Goal: Find specific page/section: Find specific page/section

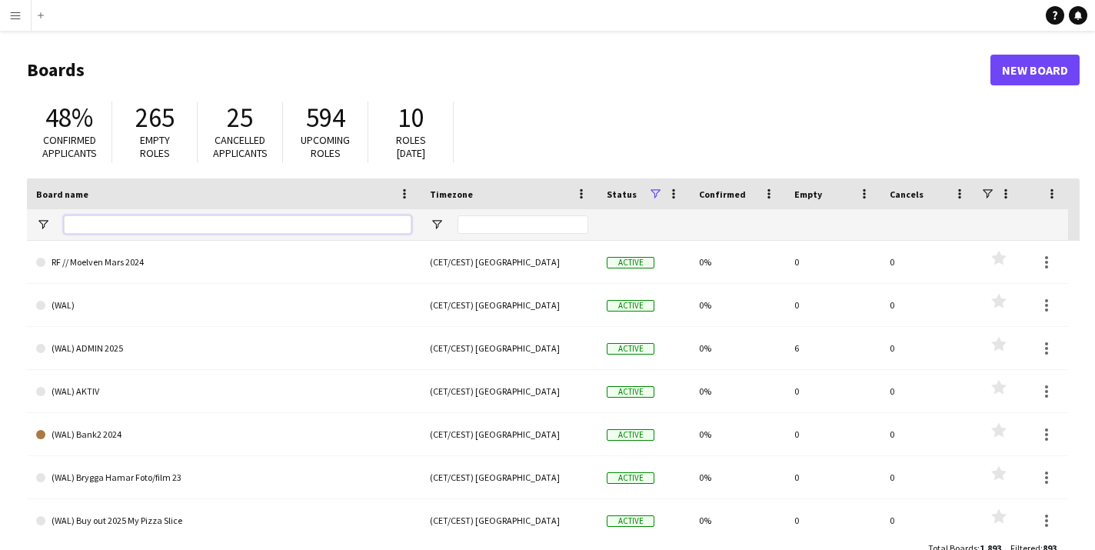
click at [91, 222] on input "Board name Filter Input" at bounding box center [237, 224] width 347 height 18
type input "********"
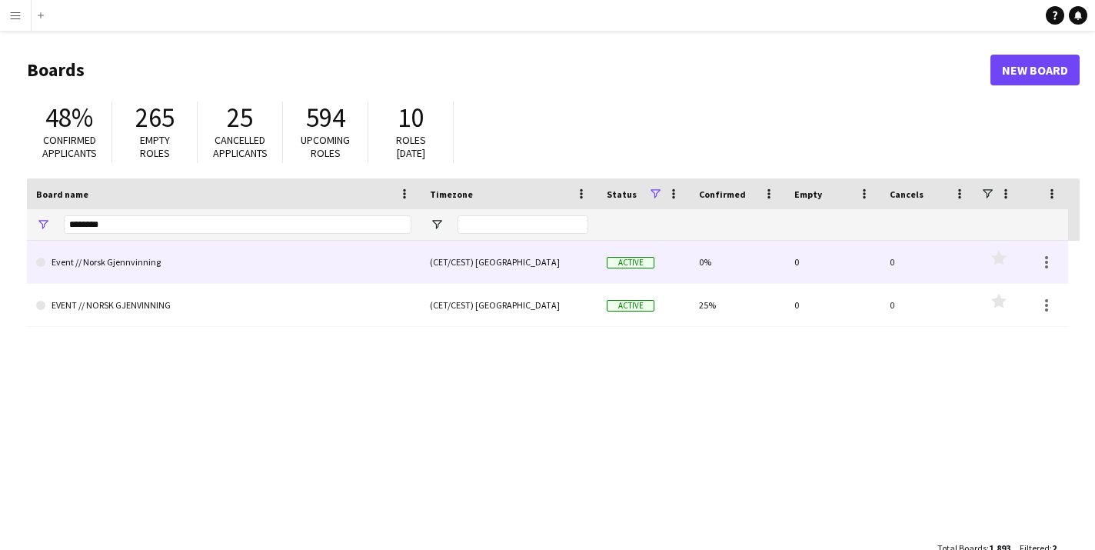
click at [138, 268] on link "Event // Norsk Gjennvinning" at bounding box center [223, 262] width 375 height 43
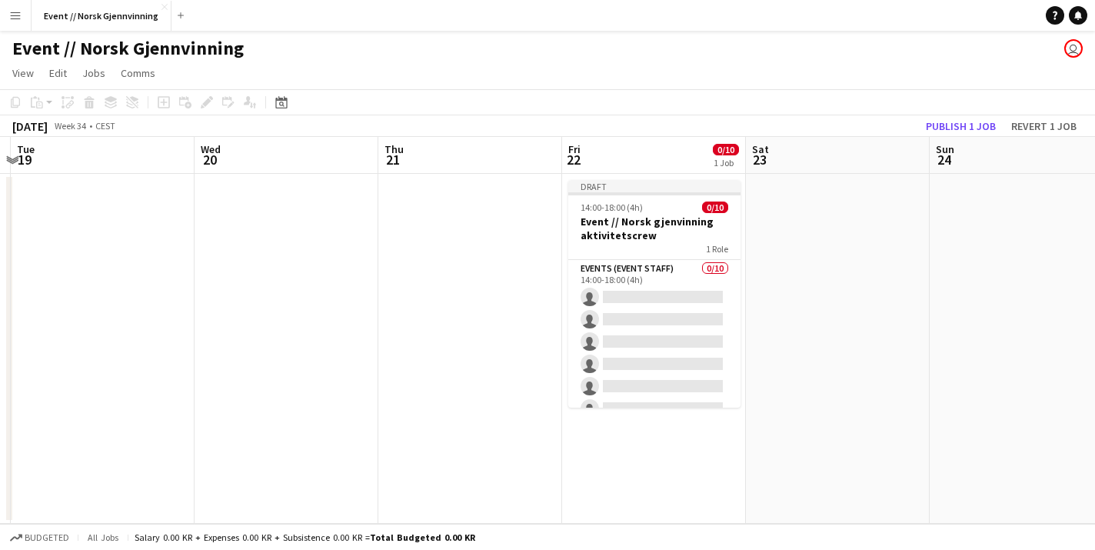
scroll to position [0, 571]
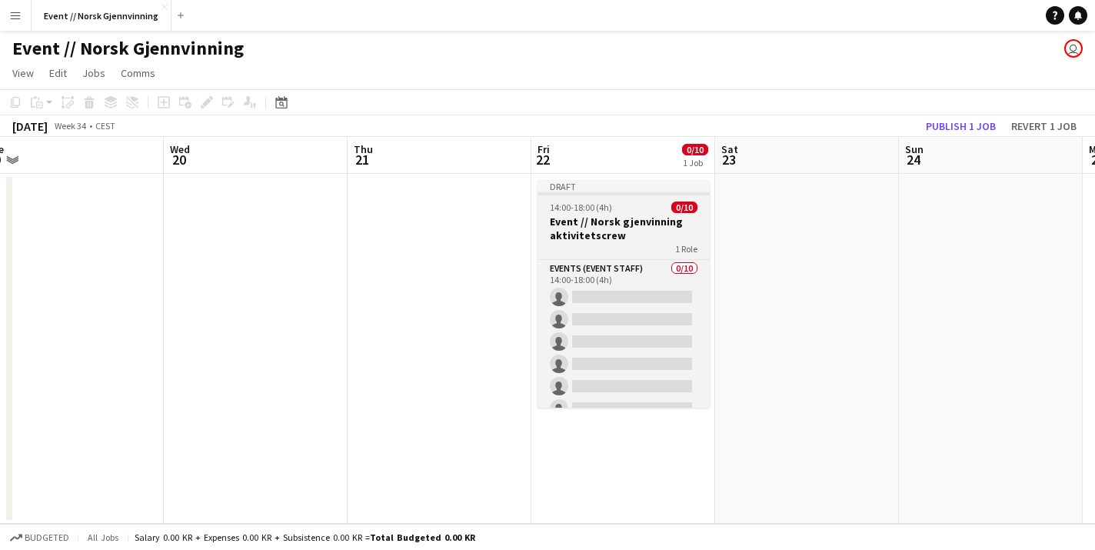
click at [557, 222] on h3 "Event // Norsk gjenvinning aktivitetscrew" at bounding box center [623, 228] width 172 height 28
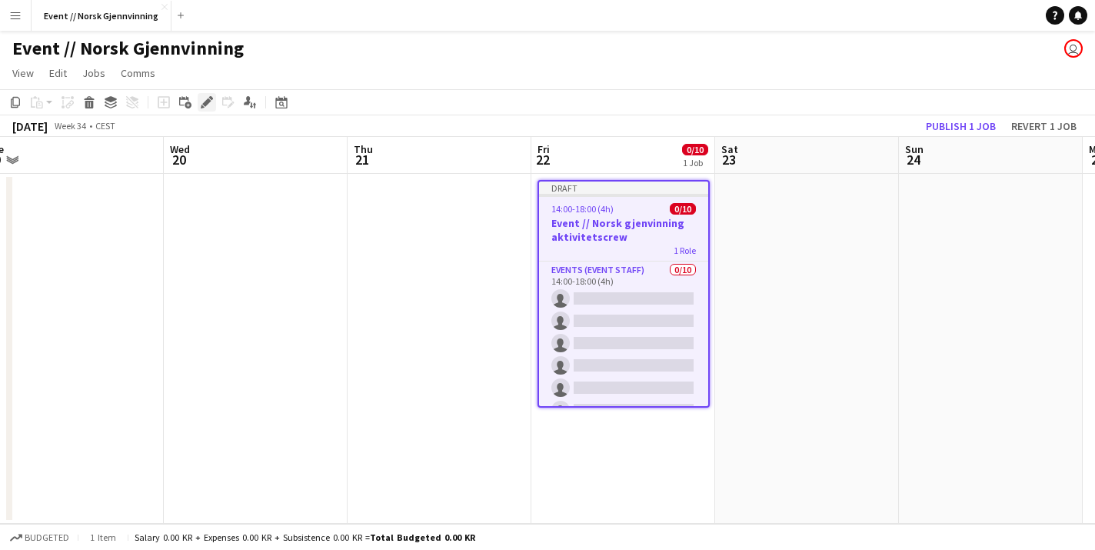
click at [205, 101] on icon at bounding box center [206, 102] width 8 height 8
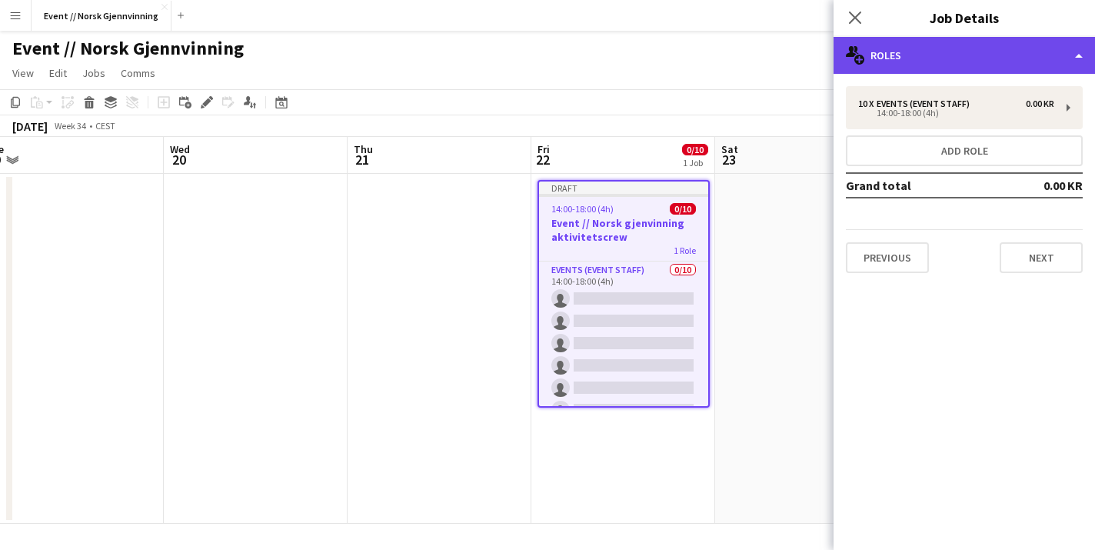
click at [927, 42] on div "multiple-users-add Roles" at bounding box center [963, 55] width 261 height 37
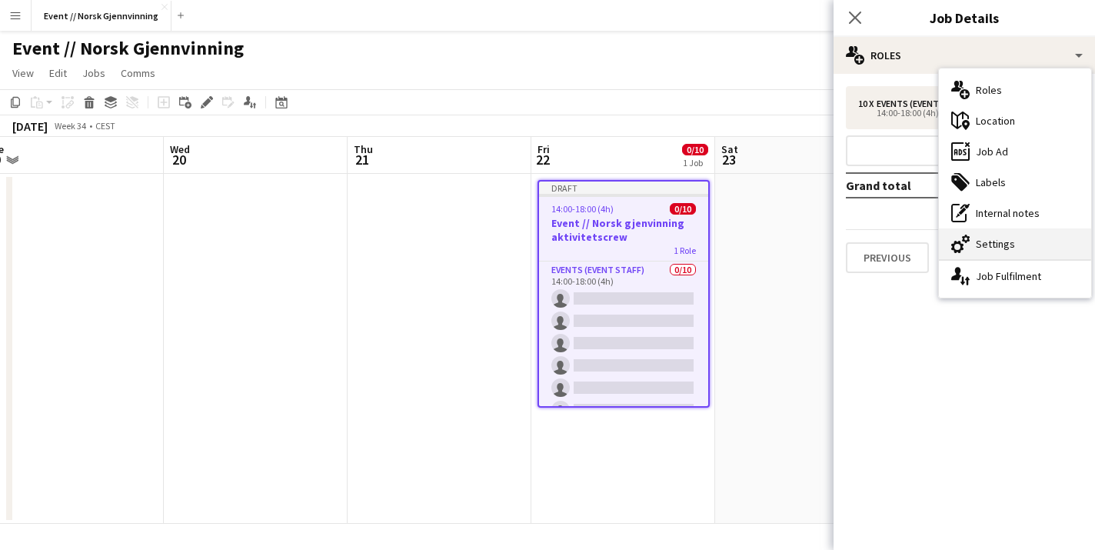
click at [991, 254] on div "cog-double-3 Settings" at bounding box center [1015, 243] width 152 height 31
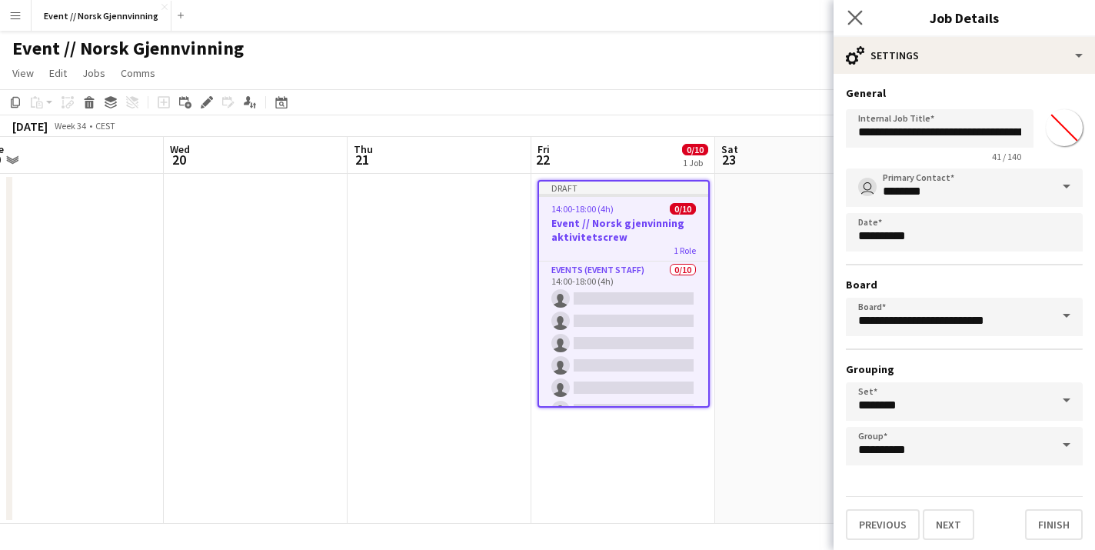
click at [862, 14] on icon "Close pop-in" at bounding box center [854, 17] width 15 height 15
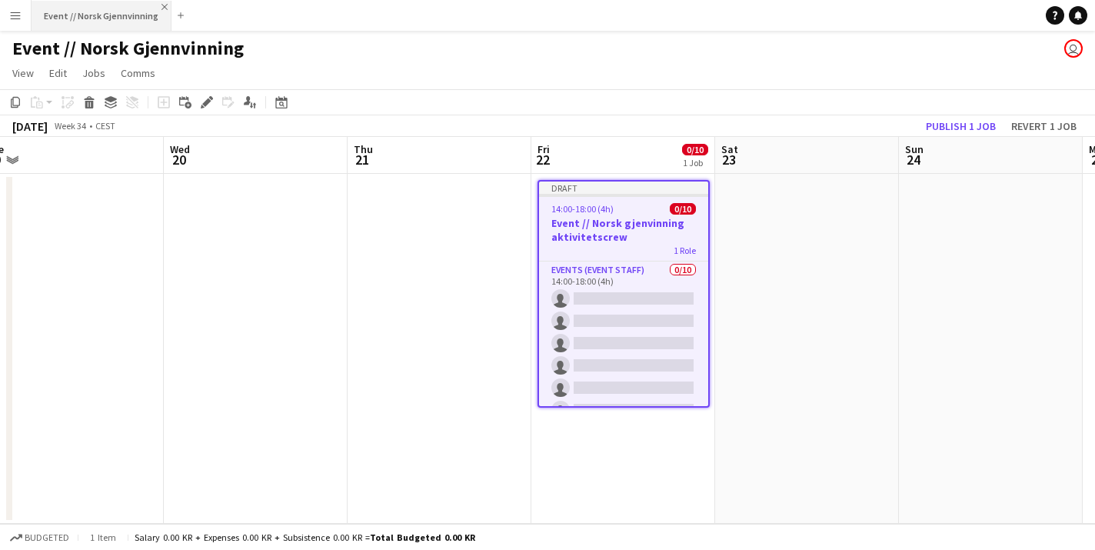
click at [161, 5] on app-icon "Close" at bounding box center [164, 7] width 6 height 6
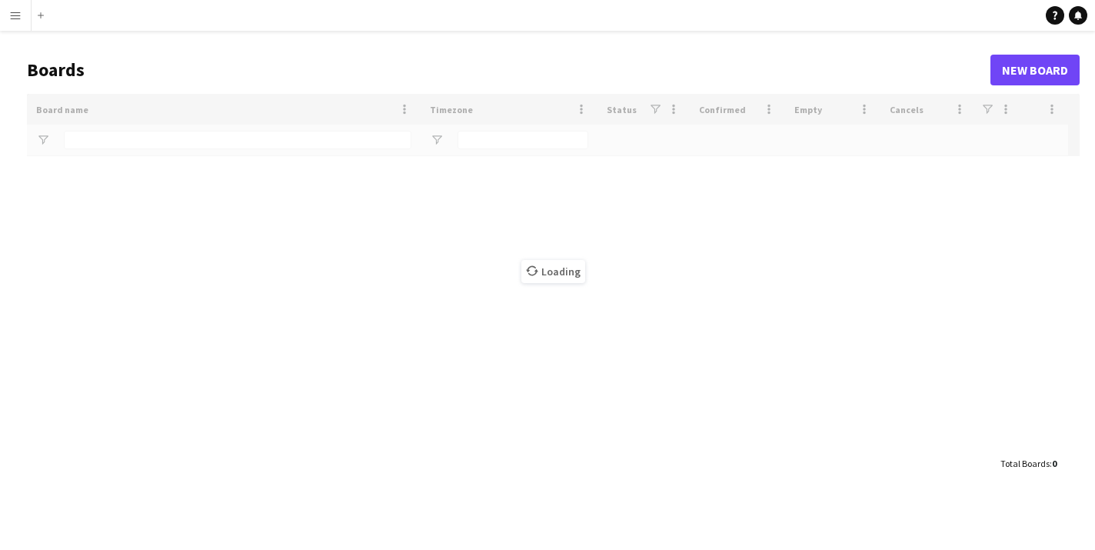
type input "********"
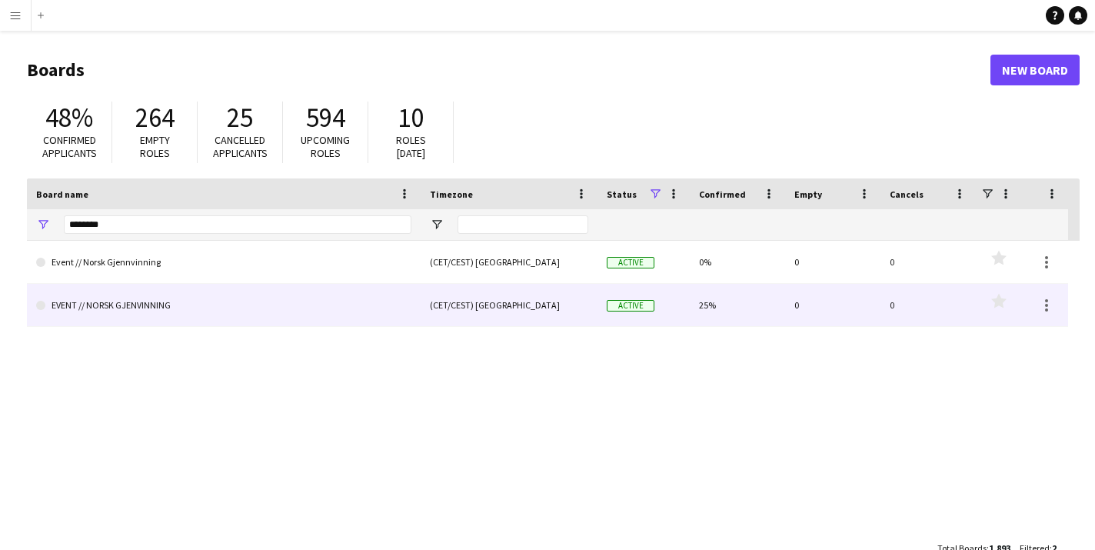
click at [111, 293] on link "EVENT // NORSK GJENVINNING" at bounding box center [223, 305] width 375 height 43
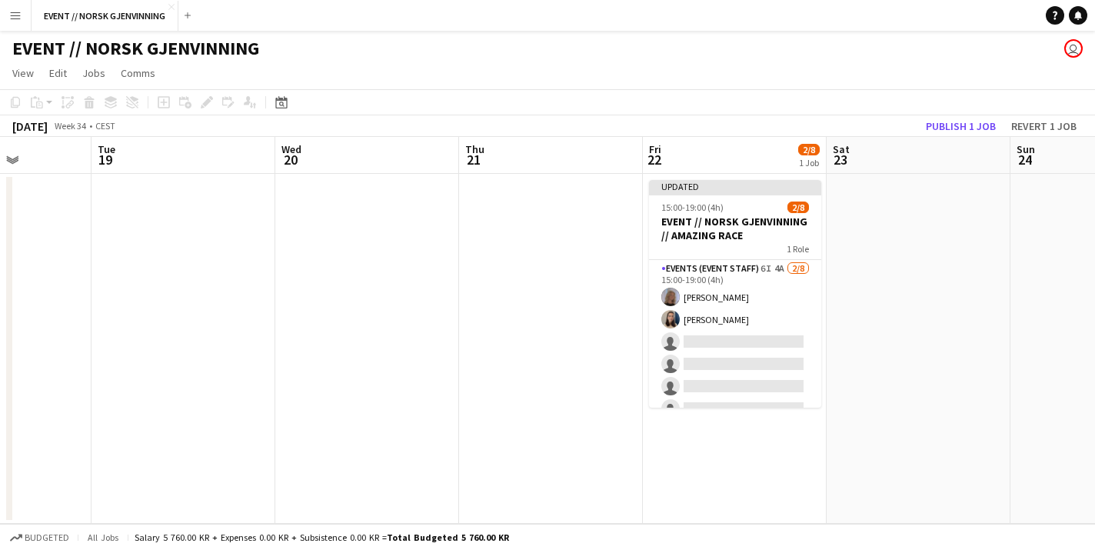
scroll to position [0, 497]
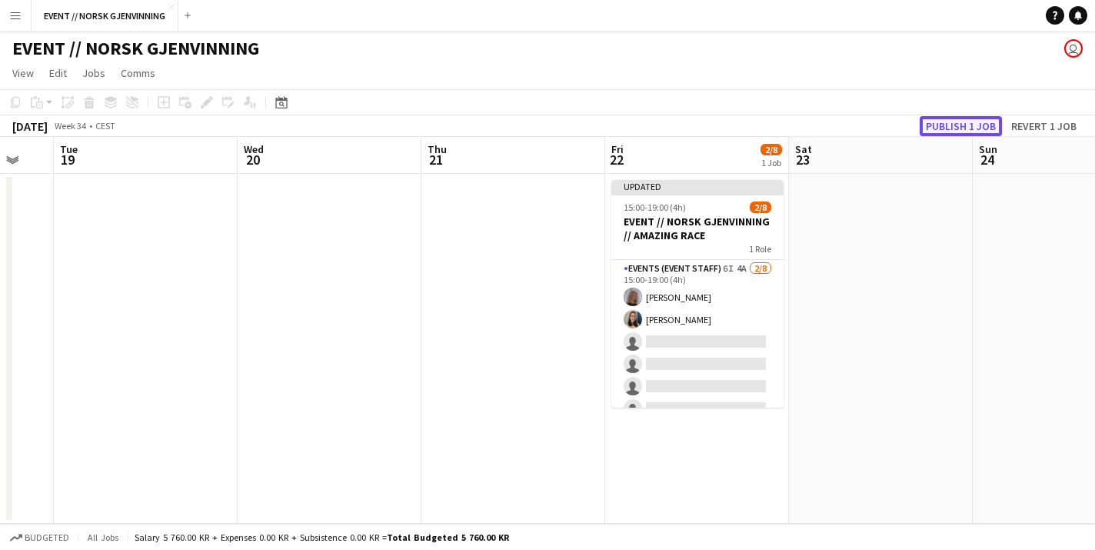
click at [956, 118] on button "Publish 1 job" at bounding box center [960, 126] width 82 height 20
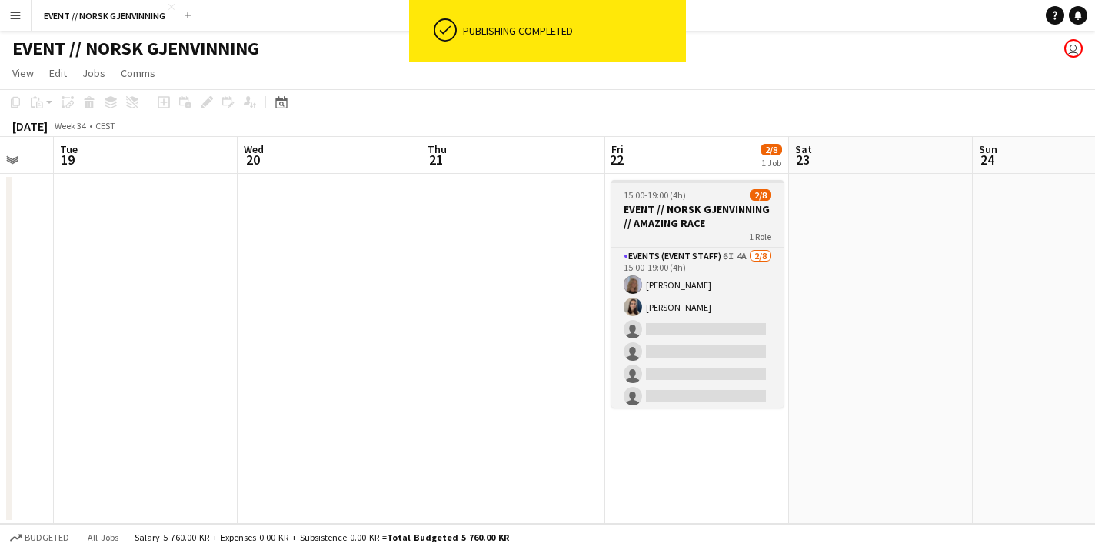
click at [705, 219] on h3 "EVENT // NORSK GJENVINNING // AMAZING RACE" at bounding box center [697, 216] width 172 height 28
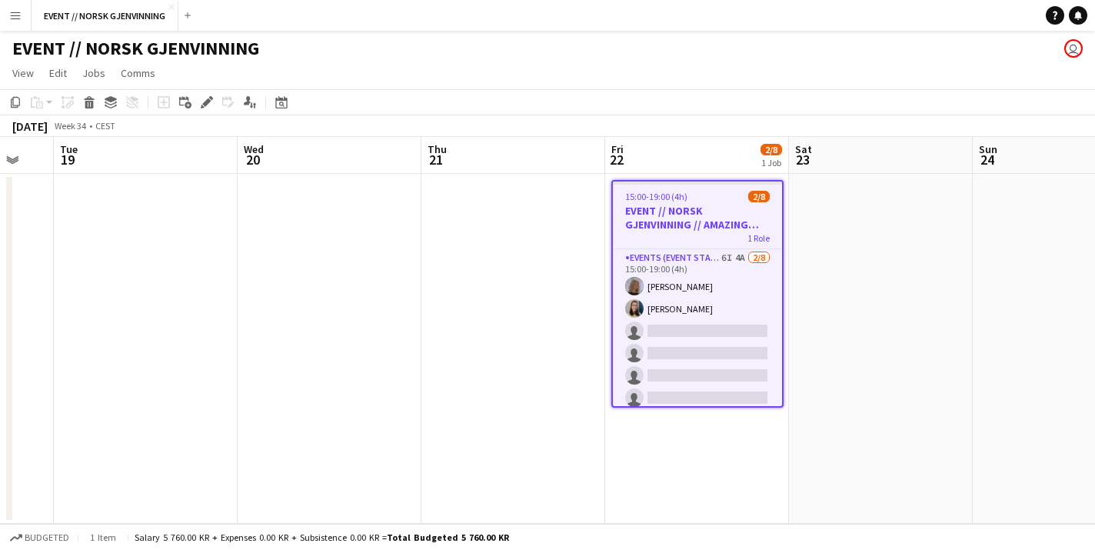
click at [466, 282] on app-date-cell at bounding box center [513, 349] width 184 height 350
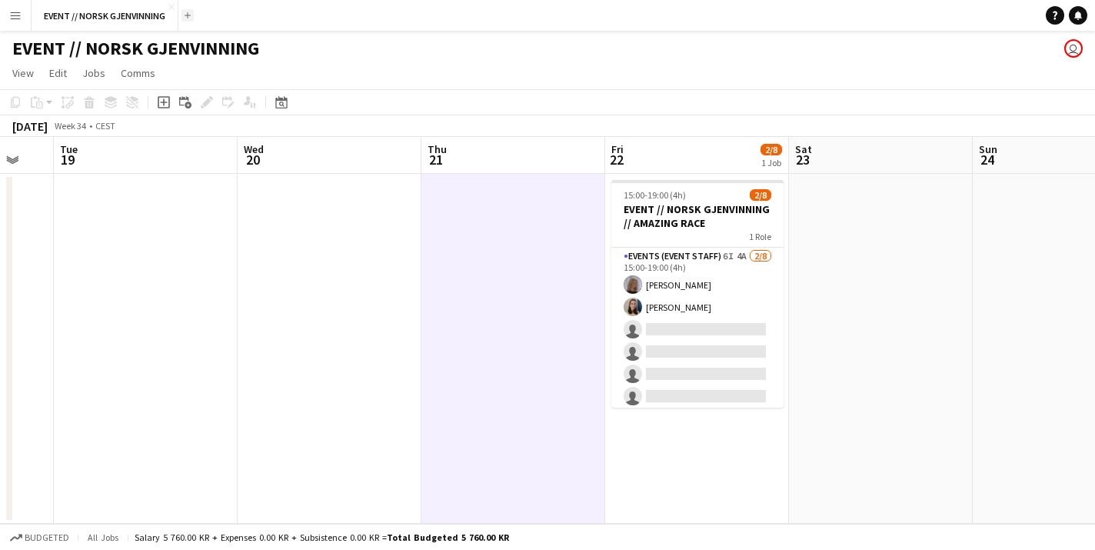
click at [186, 18] on button "Add" at bounding box center [187, 15] width 12 height 12
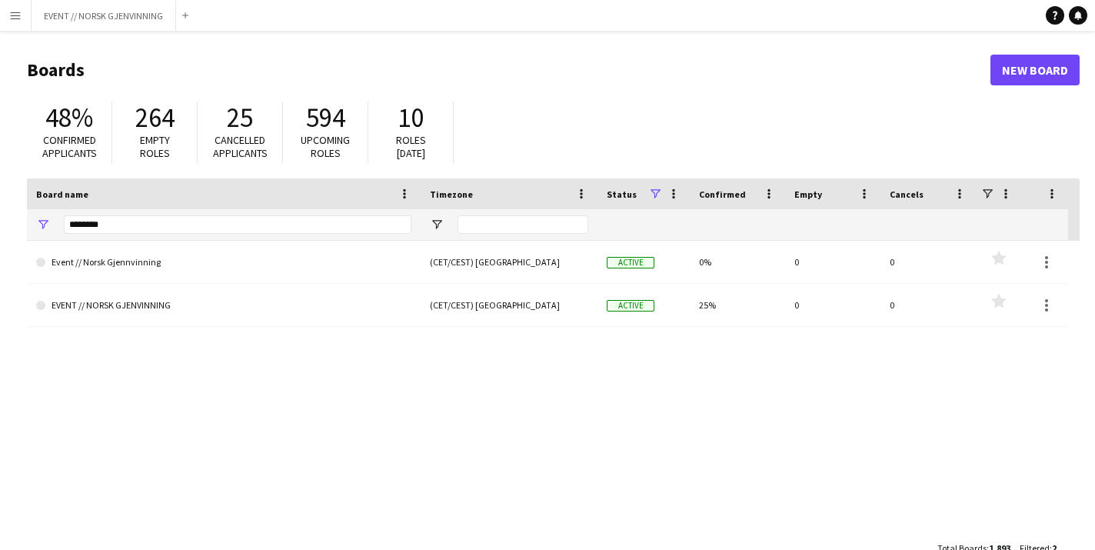
click at [151, 216] on input "********" at bounding box center [237, 224] width 347 height 18
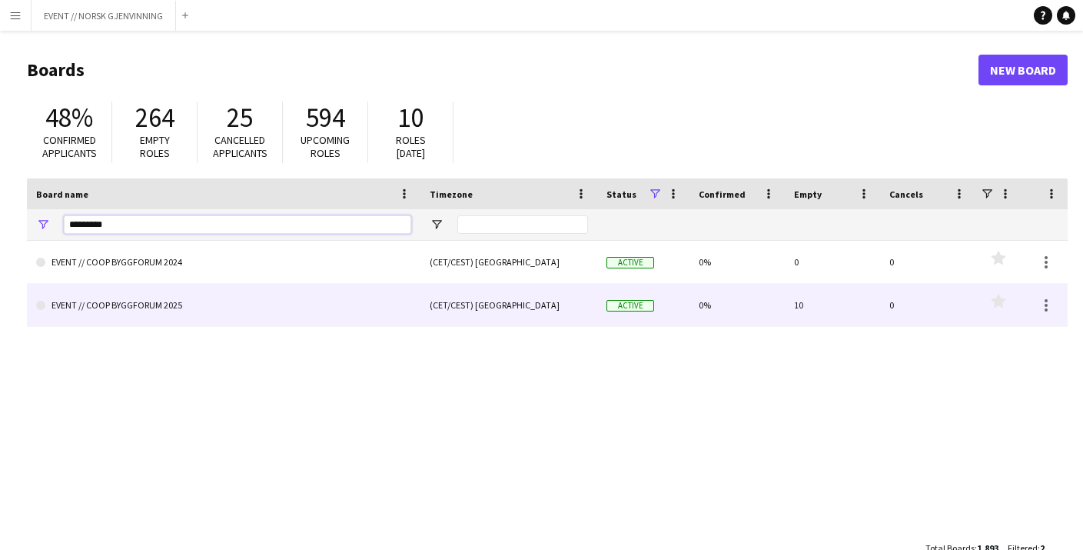
type input "*********"
click at [143, 308] on link "EVENT // COOP BYGGFORUM 2025" at bounding box center [223, 305] width 375 height 43
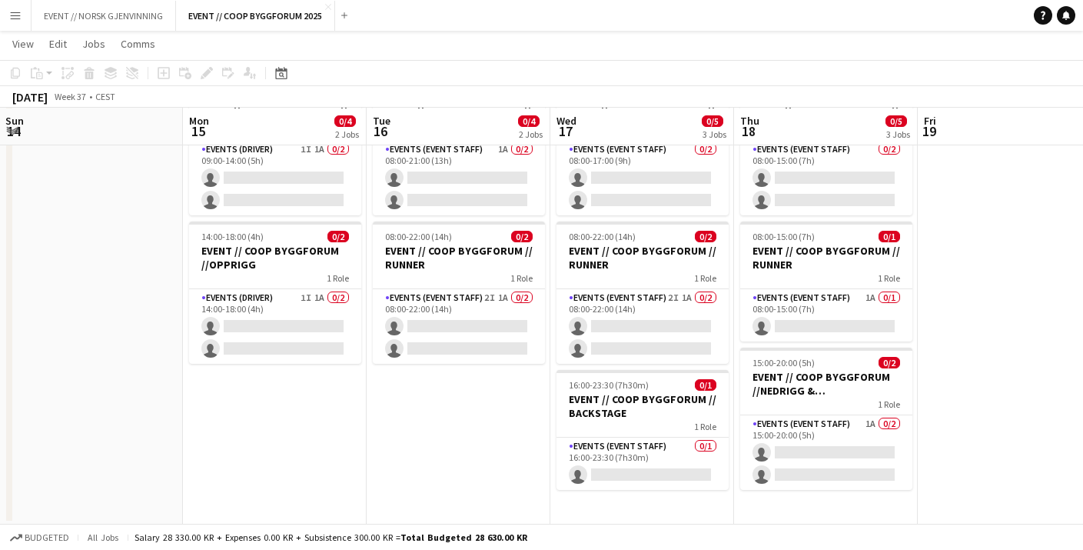
scroll to position [0, 414]
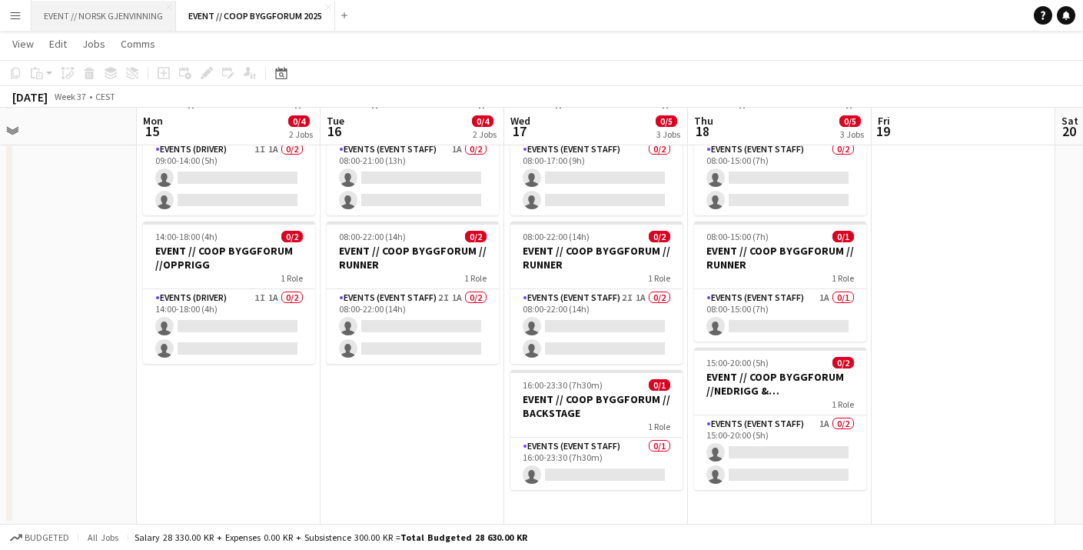
click at [98, 23] on button "EVENT // NORSK GJENVINNING Close" at bounding box center [104, 16] width 145 height 30
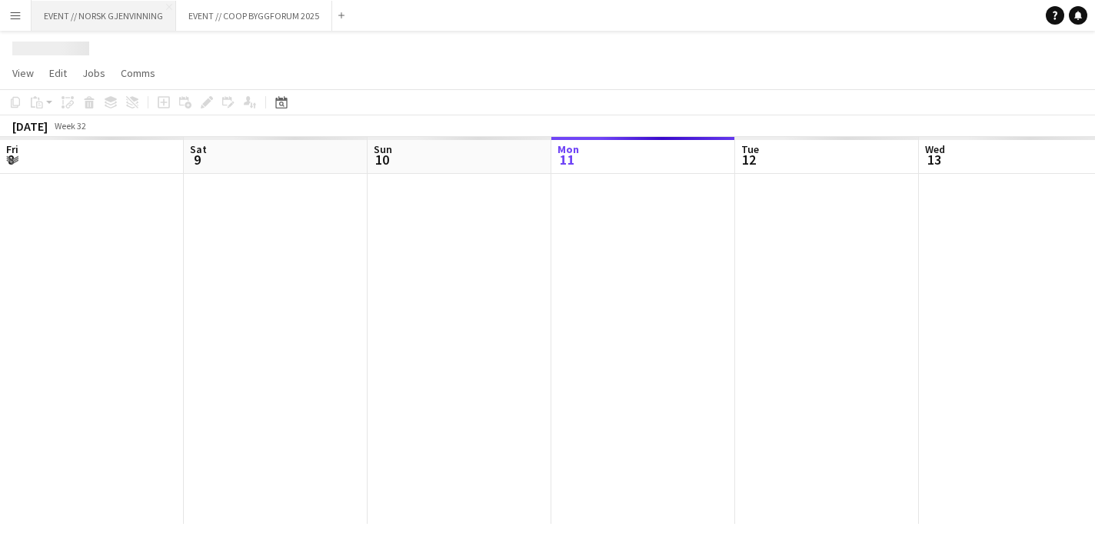
scroll to position [0, 367]
